Goal: Contribute content

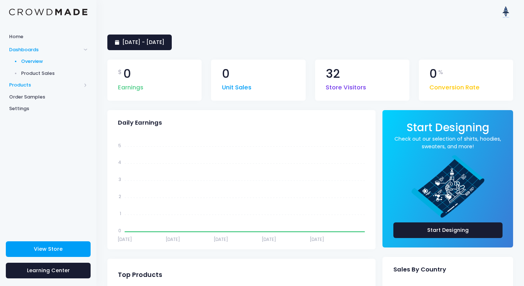
click at [25, 86] on span "Products" at bounding box center [45, 84] width 72 height 7
click at [36, 83] on span "Product Editor" at bounding box center [54, 84] width 67 height 7
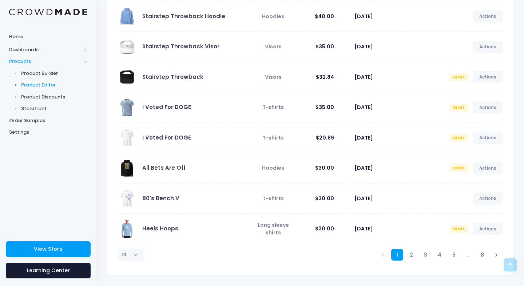
scroll to position [147, 0]
click at [484, 202] on link "Actions" at bounding box center [488, 198] width 30 height 12
click at [471, 244] on link "Unpublish" at bounding box center [480, 241] width 39 height 13
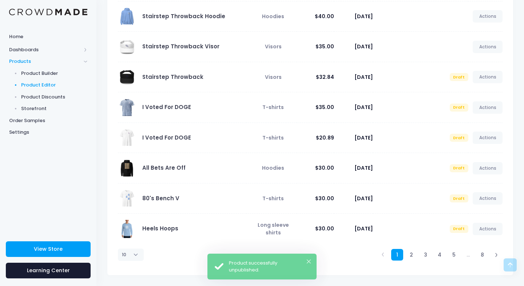
scroll to position [147, 0]
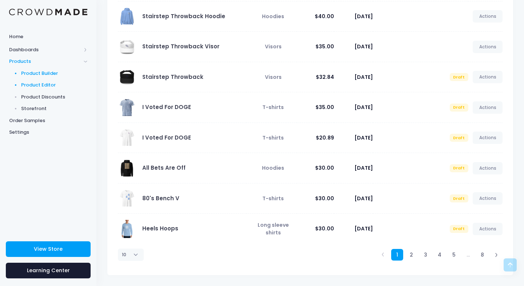
click at [41, 71] on span "Product Builder" at bounding box center [54, 73] width 67 height 7
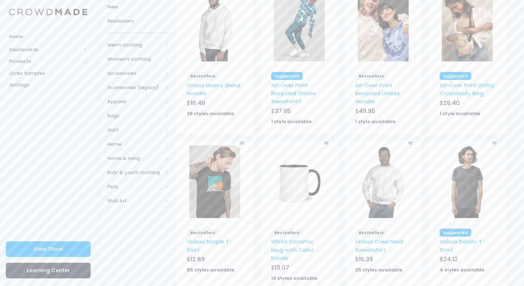
scroll to position [164, 0]
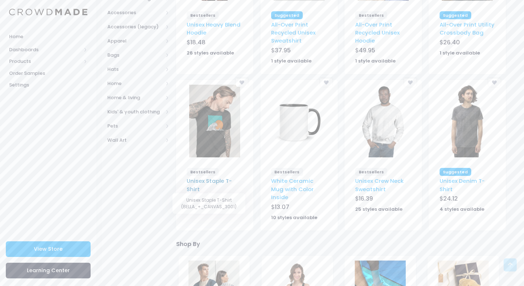
click at [220, 180] on link "Unisex Staple T-Shirt" at bounding box center [209, 185] width 45 height 16
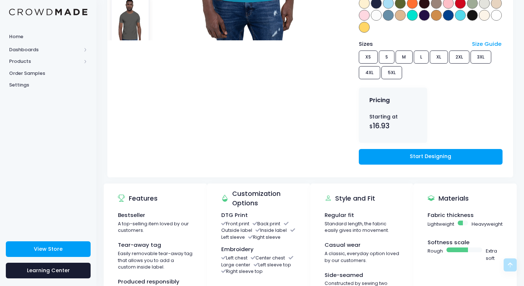
scroll to position [264, 0]
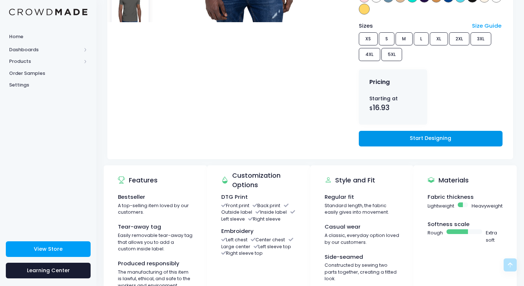
click at [427, 137] on link "Start Designing" at bounding box center [431, 139] width 144 height 16
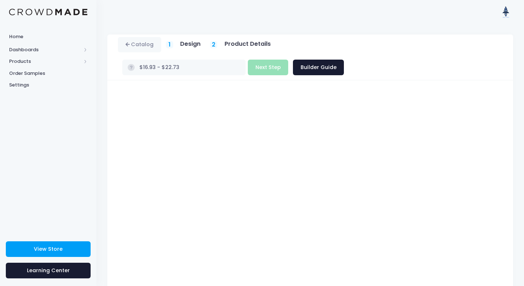
type input "$16.93"
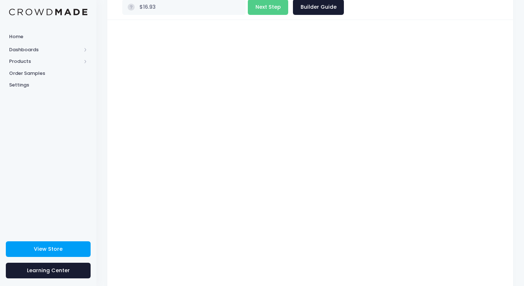
scroll to position [60, 0]
click at [508, 156] on div "Unisex Staple T-Shirt Product title Set your earnings $ 0.0 Earnings can't be l…" at bounding box center [310, 158] width 406 height 276
click at [506, 191] on div at bounding box center [310, 158] width 391 height 257
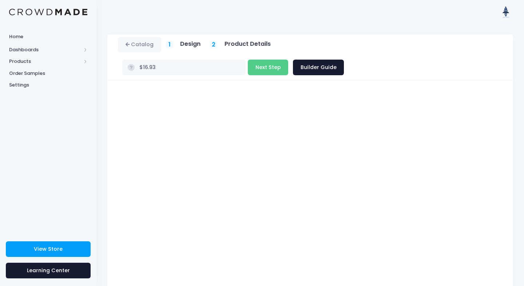
scroll to position [0, 0]
